Goal: Task Accomplishment & Management: Complete application form

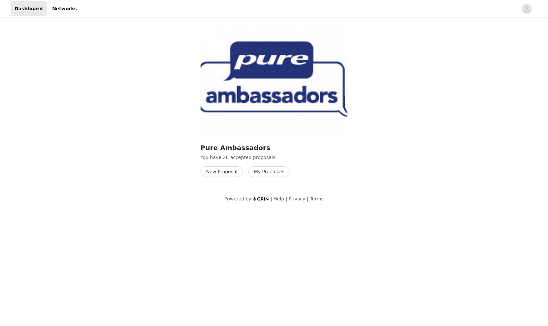
click at [228, 172] on button "New Proposal" at bounding box center [221, 171] width 42 height 11
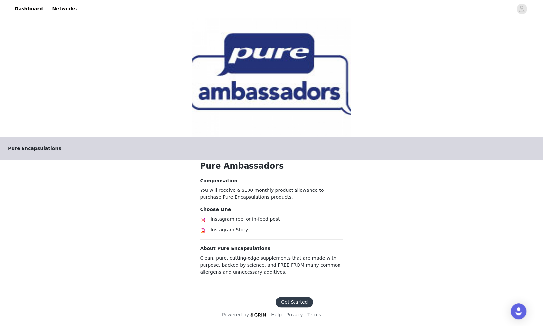
scroll to position [1, 0]
click at [298, 301] on button "Get Started" at bounding box center [294, 301] width 37 height 11
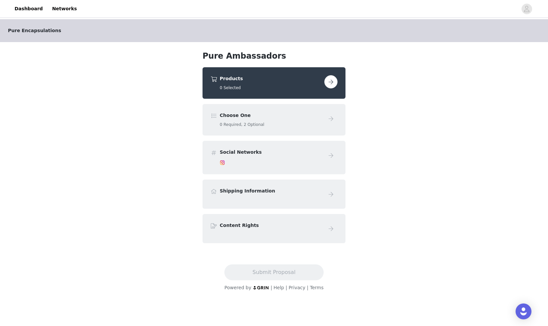
click at [332, 83] on button "button" at bounding box center [330, 81] width 13 height 13
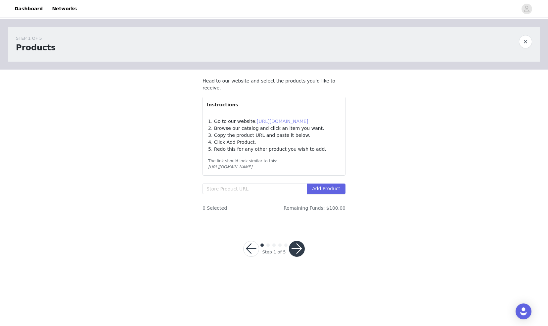
click at [293, 120] on link "[URL][DOMAIN_NAME]" at bounding box center [283, 120] width 52 height 5
click at [213, 188] on input "text" at bounding box center [254, 188] width 104 height 11
paste input "[URL][DOMAIN_NAME]"
type input "[URL][DOMAIN_NAME]"
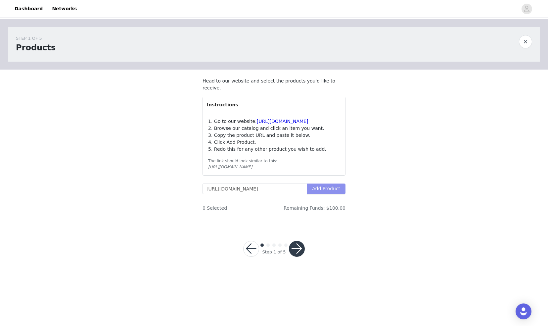
scroll to position [0, 0]
click at [324, 186] on button "Add Product" at bounding box center [326, 188] width 39 height 11
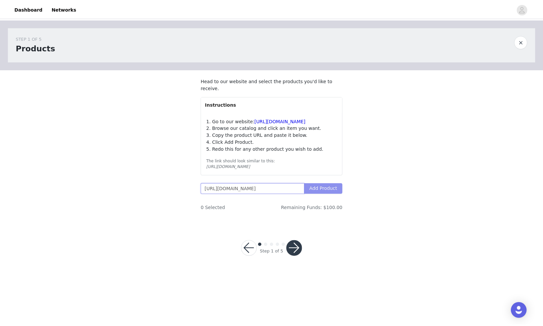
scroll to position [0, 46]
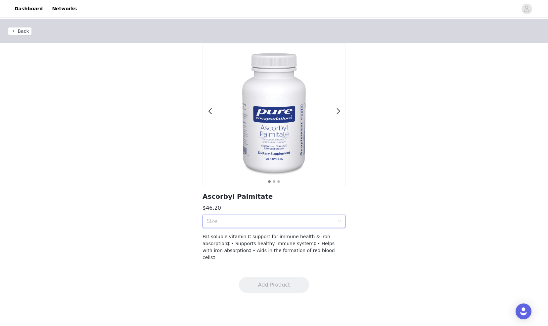
click at [341, 224] on div "Size" at bounding box center [273, 220] width 143 height 13
click at [236, 235] on div "180 Capsules" at bounding box center [273, 235] width 135 height 7
click at [275, 279] on button "Add Product" at bounding box center [274, 285] width 70 height 16
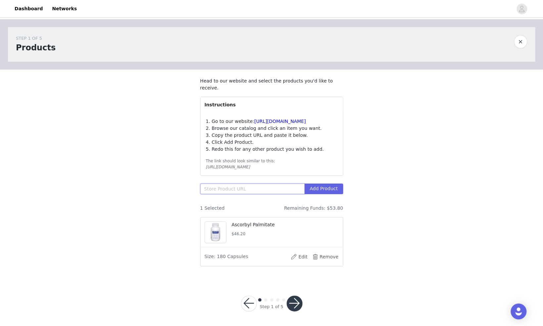
click at [210, 189] on input "text" at bounding box center [252, 188] width 104 height 11
paste input "[URL][DOMAIN_NAME]"
type input "[URL][DOMAIN_NAME]"
click at [327, 189] on button "Add Product" at bounding box center [323, 188] width 39 height 11
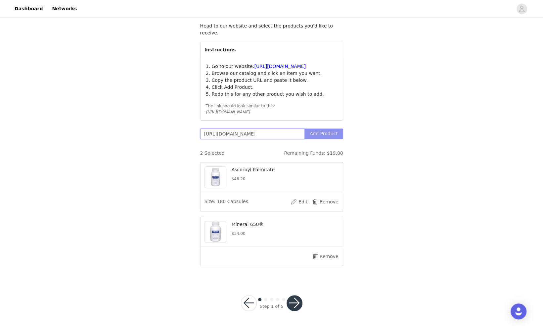
drag, startPoint x: 201, startPoint y: 134, endPoint x: 337, endPoint y: 132, distance: 136.0
click at [337, 132] on span "[URL][DOMAIN_NAME] Add Product" at bounding box center [271, 133] width 143 height 11
click at [211, 133] on input "text" at bounding box center [252, 133] width 104 height 11
paste input "[URL][DOMAIN_NAME]"
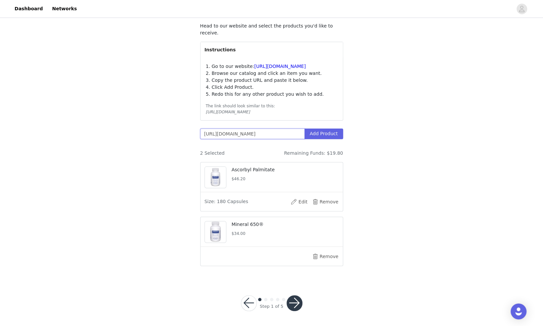
scroll to position [0, 44]
type input "[URL][DOMAIN_NAME]"
click at [326, 134] on button "Add Product" at bounding box center [323, 133] width 39 height 11
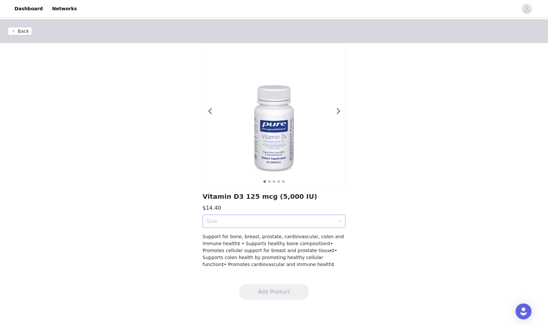
click at [339, 224] on div "Size" at bounding box center [273, 220] width 143 height 13
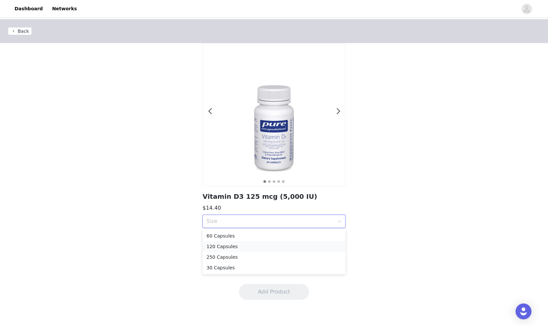
click at [236, 245] on div "120 Capsules" at bounding box center [273, 245] width 135 height 7
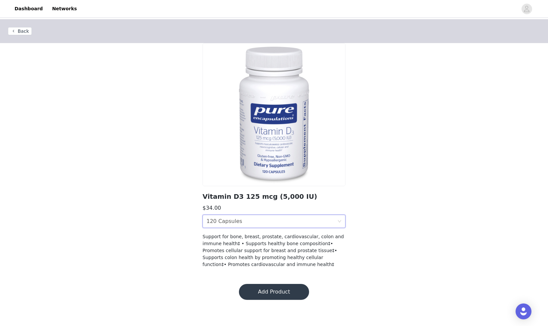
click at [257, 219] on div "Size 120 Capsules" at bounding box center [271, 221] width 131 height 13
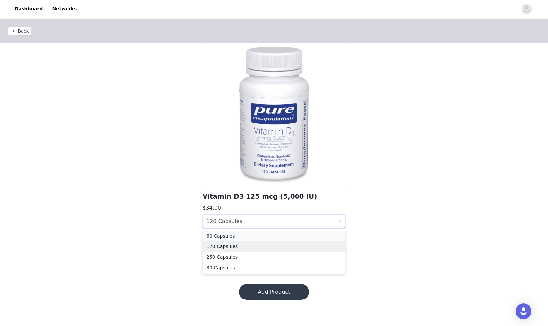
click at [224, 237] on div "60 Capsules" at bounding box center [273, 235] width 135 height 7
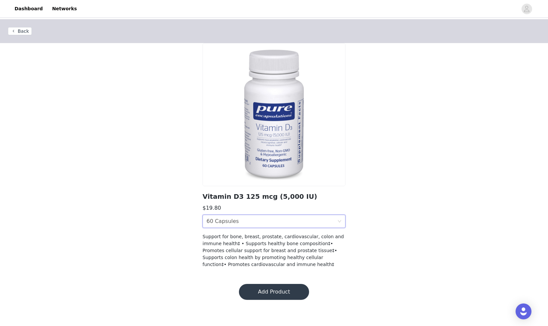
click at [279, 289] on button "Add Product" at bounding box center [274, 291] width 70 height 16
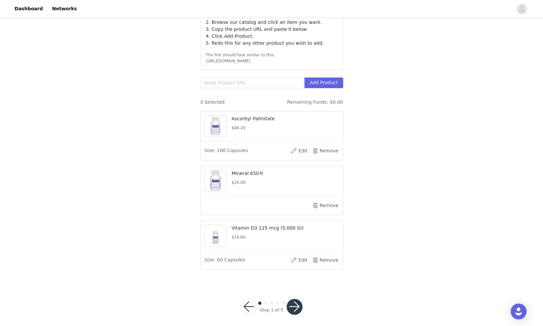
scroll to position [109, 0]
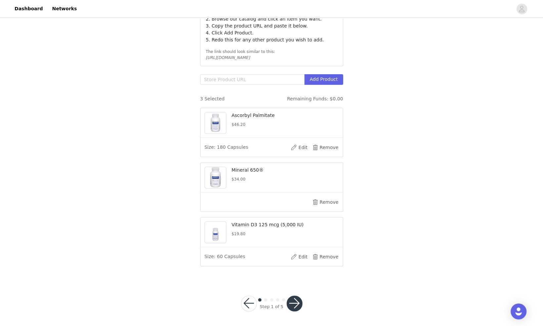
click at [297, 300] on button "button" at bounding box center [294, 303] width 16 height 16
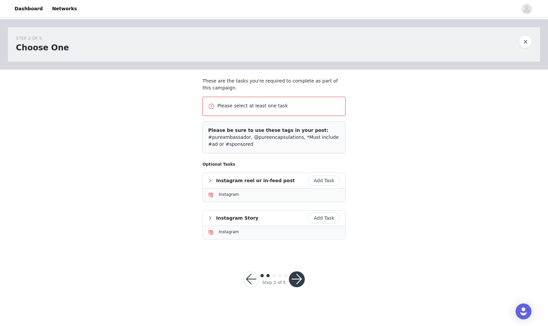
click at [318, 215] on button "Add Task" at bounding box center [324, 217] width 32 height 11
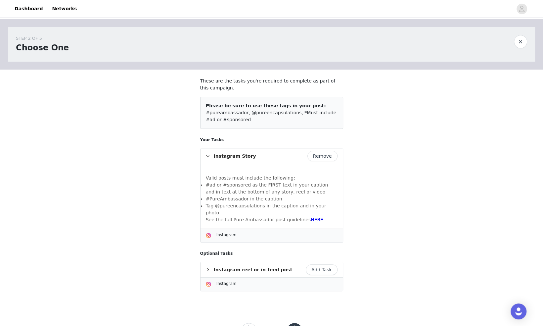
scroll to position [21, 0]
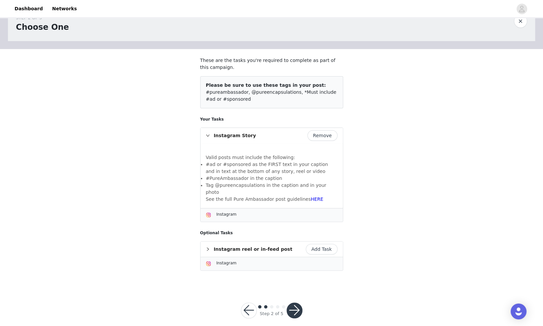
click at [294, 302] on button "button" at bounding box center [294, 310] width 16 height 16
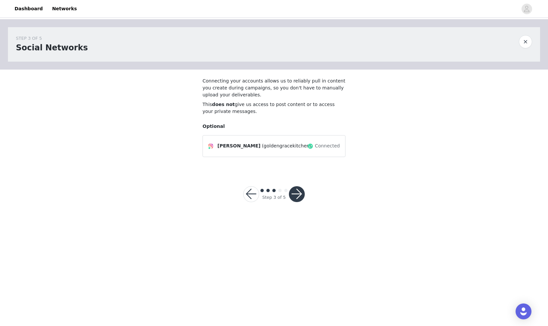
click at [298, 194] on button "button" at bounding box center [297, 194] width 16 height 16
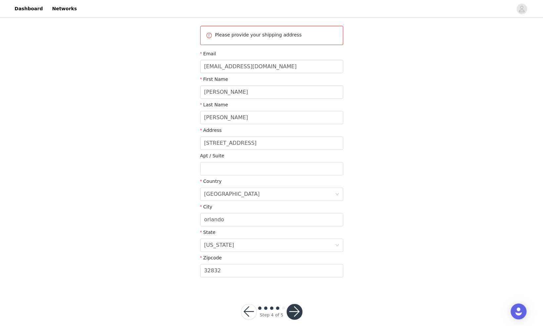
scroll to position [82, 0]
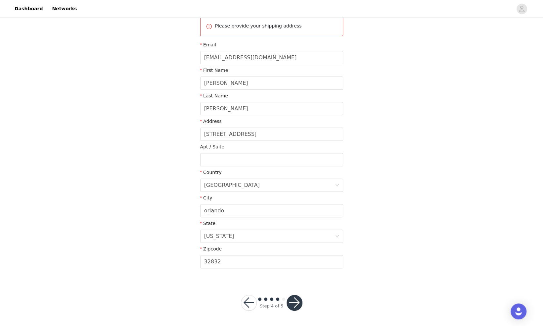
click at [295, 299] on button "button" at bounding box center [294, 302] width 16 height 16
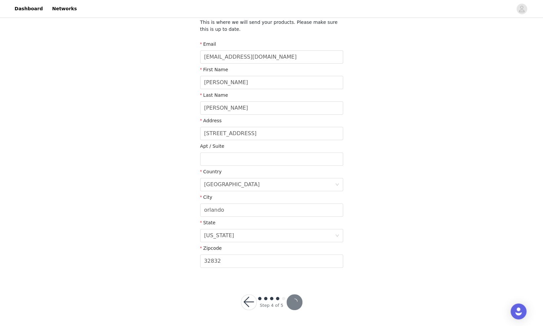
scroll to position [58, 0]
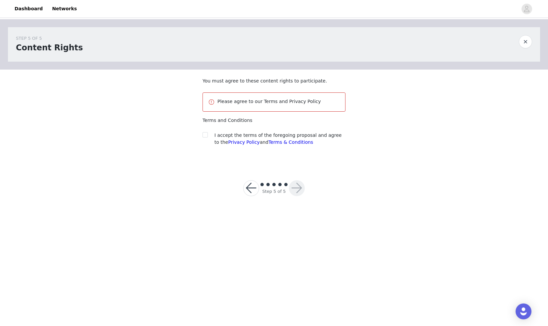
click at [208, 135] on div at bounding box center [206, 135] width 9 height 7
click at [206, 135] on input "checkbox" at bounding box center [204, 134] width 5 height 5
checkbox input "true"
click at [297, 189] on button "button" at bounding box center [297, 188] width 16 height 16
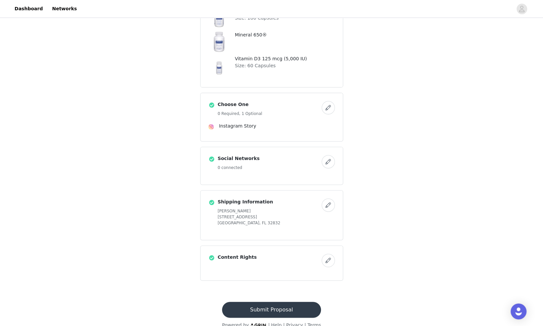
scroll to position [99, 0]
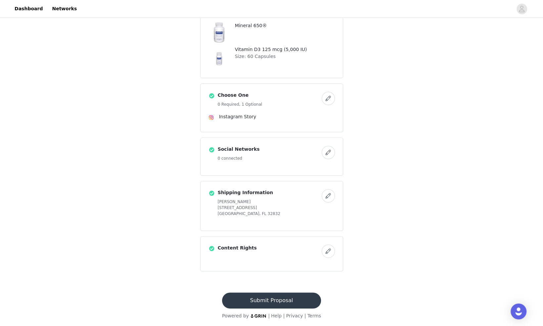
click at [288, 296] on button "Submit Proposal" at bounding box center [271, 300] width 99 height 16
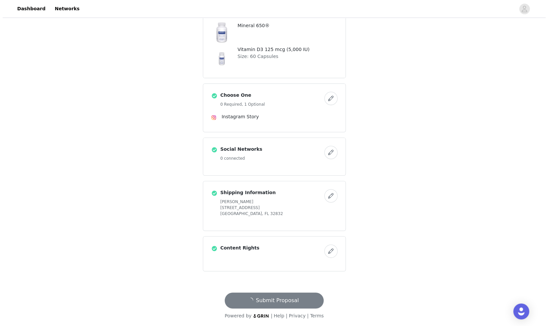
scroll to position [0, 0]
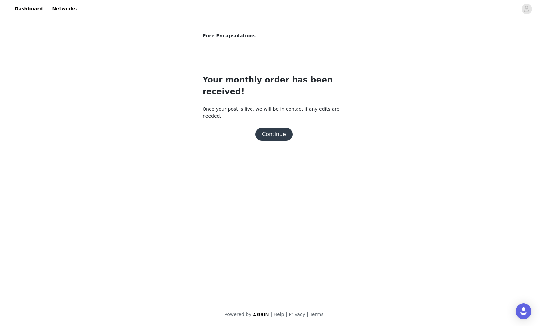
click at [270, 127] on button "Continue" at bounding box center [273, 133] width 37 height 13
